Goal: Navigation & Orientation: Understand site structure

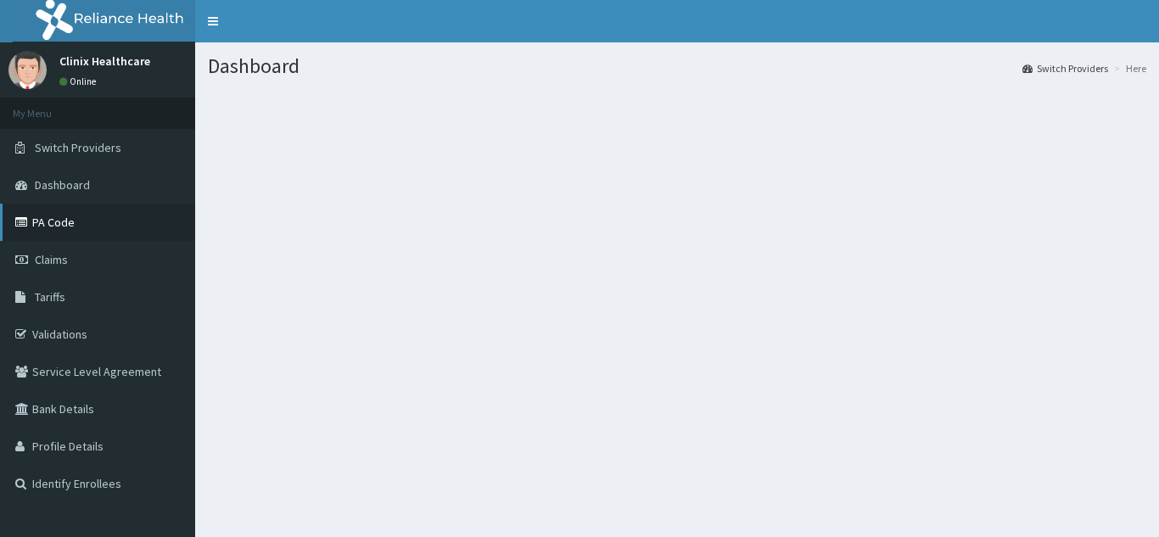
click at [52, 223] on link "PA Code" at bounding box center [97, 222] width 195 height 37
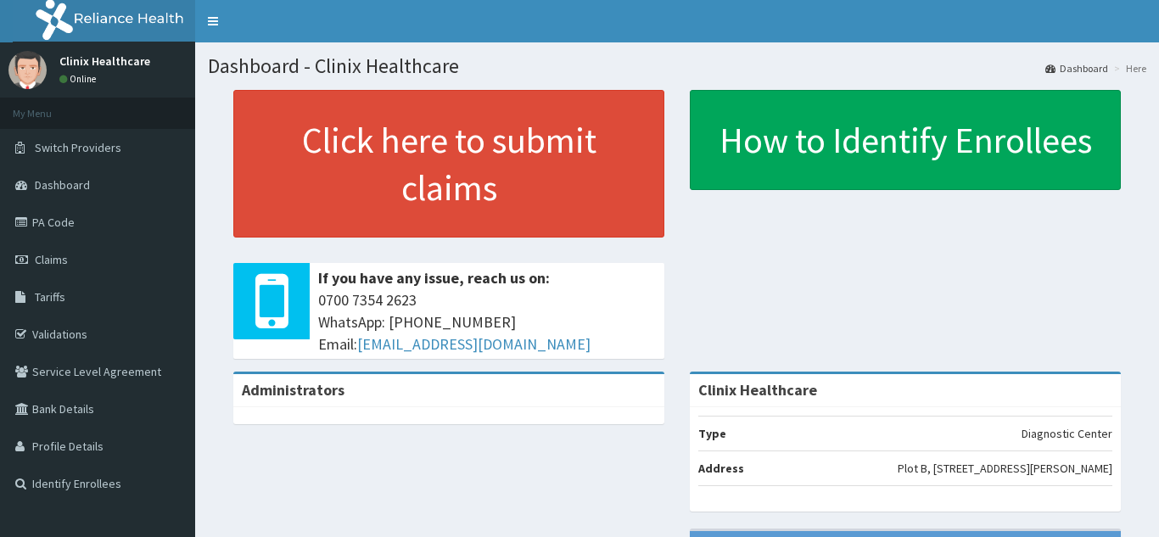
click at [47, 262] on span "Claims" at bounding box center [51, 259] width 33 height 15
click at [53, 292] on span "Tariffs" at bounding box center [50, 296] width 31 height 15
click at [64, 341] on link "Validations" at bounding box center [97, 334] width 195 height 37
